Goal: Information Seeking & Learning: Learn about a topic

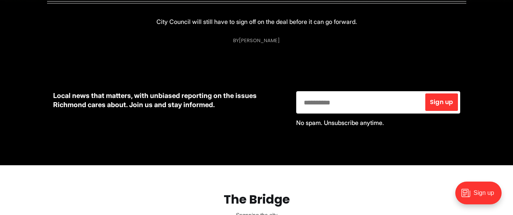
click at [373, 113] on div "Sign up .nc-loop-dots-4-24-icon-o{--animation-duration:0.8s} .nc-loop-dots-4-24…" at bounding box center [378, 102] width 164 height 22
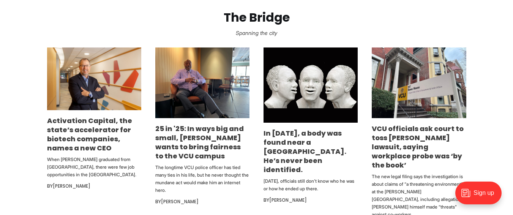
scroll to position [395, 0]
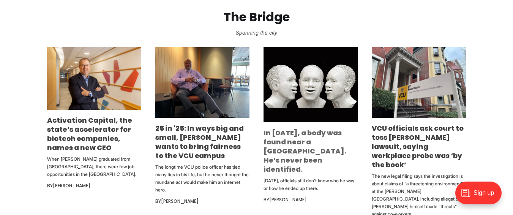
click at [298, 146] on link "In [DATE], a body was found near a [GEOGRAPHIC_DATA]. He’s never been identifie…" at bounding box center [305, 151] width 83 height 46
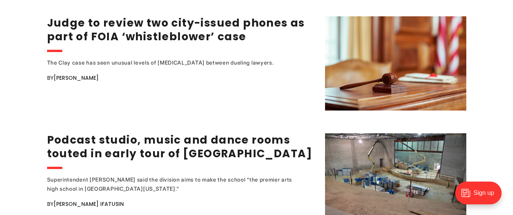
scroll to position [1085, 0]
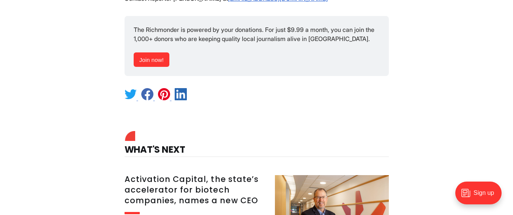
scroll to position [1296, 0]
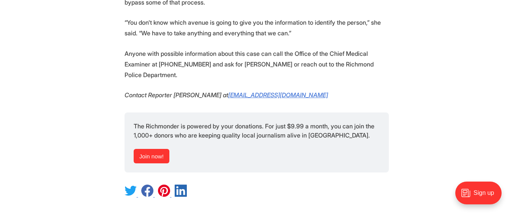
scroll to position [1444, 0]
